Goal: Register for event/course

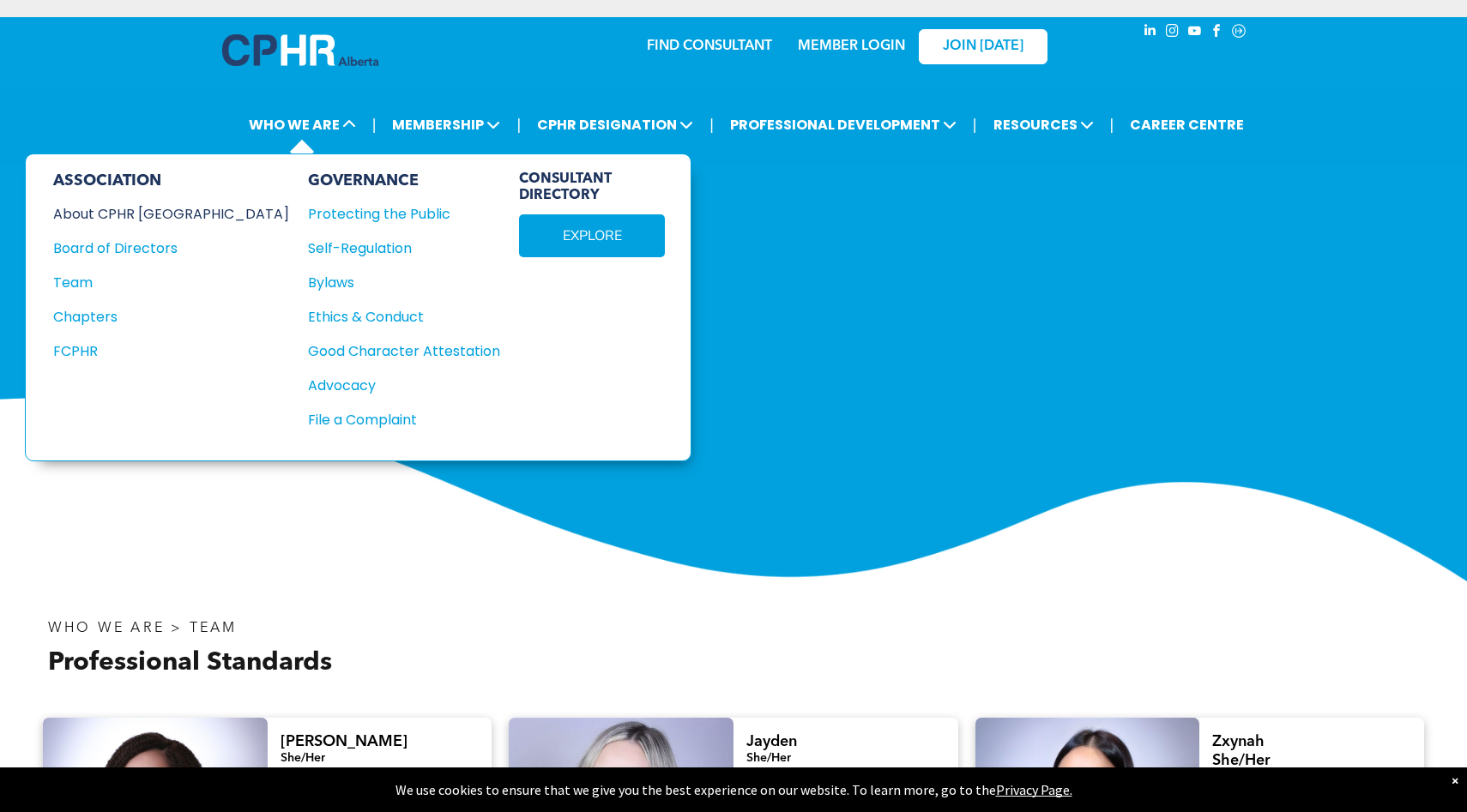
click at [149, 206] on div "About CPHR [GEOGRAPHIC_DATA]" at bounding box center [160, 214] width 213 height 22
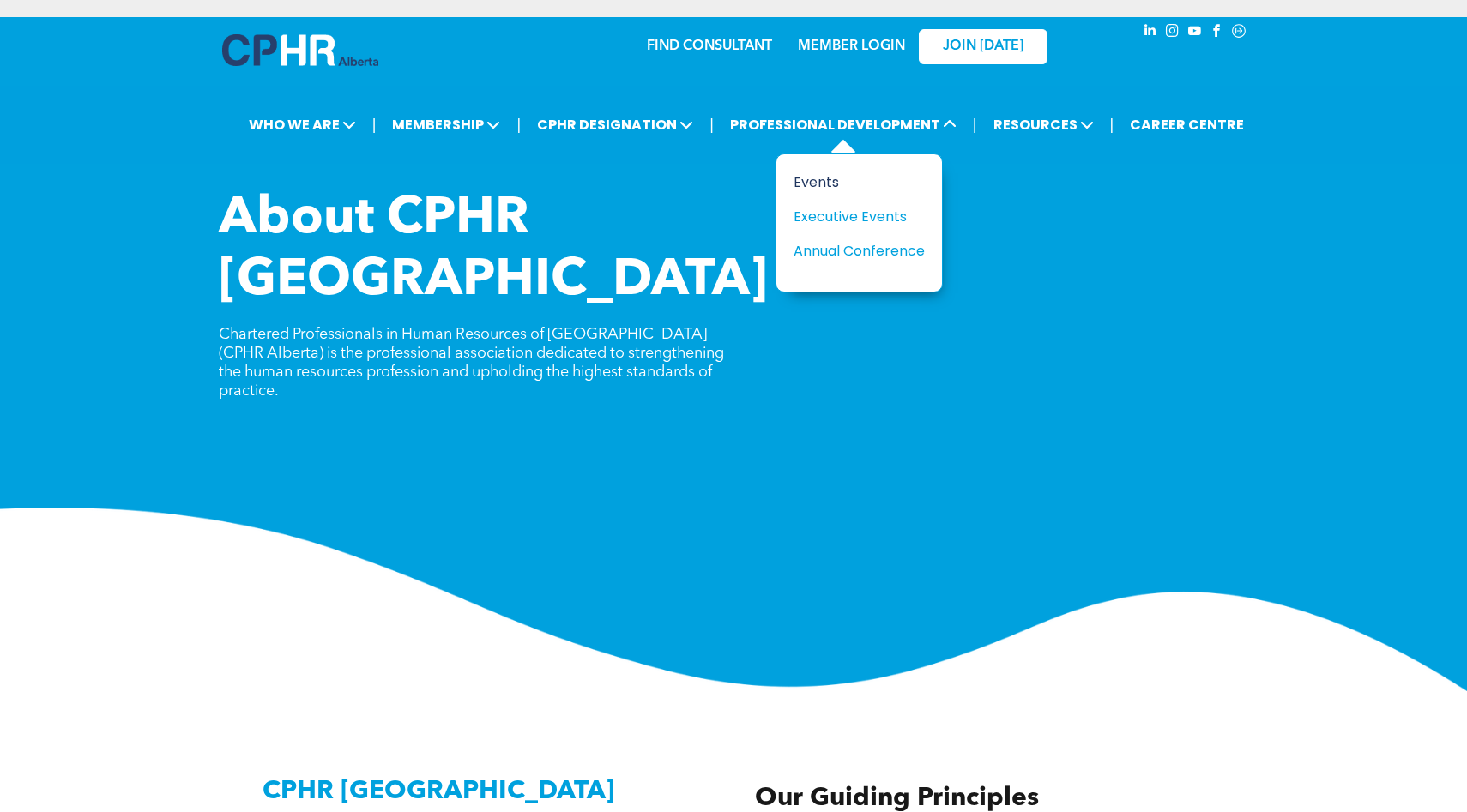
click at [826, 182] on div "Events" at bounding box center [853, 182] width 118 height 22
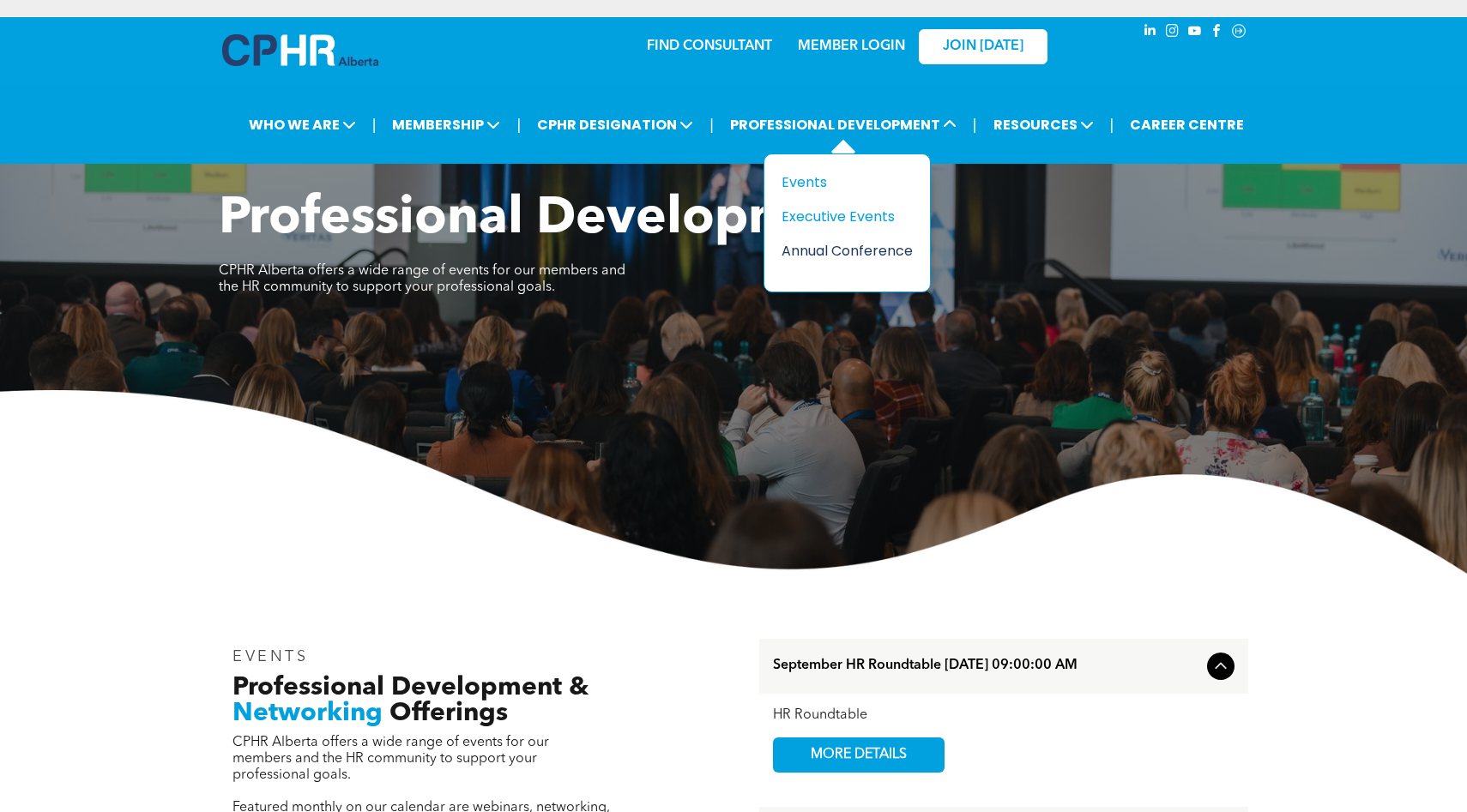
click at [827, 244] on div "Annual Conference" at bounding box center [840, 251] width 118 height 22
